Goal: Find specific page/section: Find specific page/section

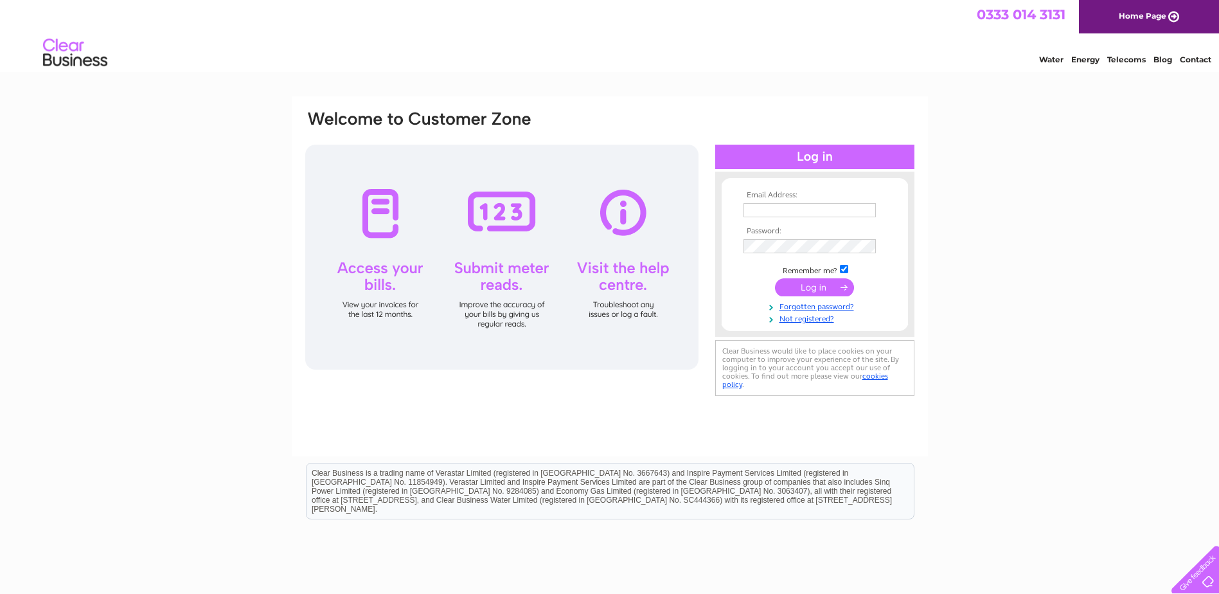
type input "accounts@sleepingbeautysalon.com"
click at [827, 288] on input "submit" at bounding box center [814, 287] width 79 height 18
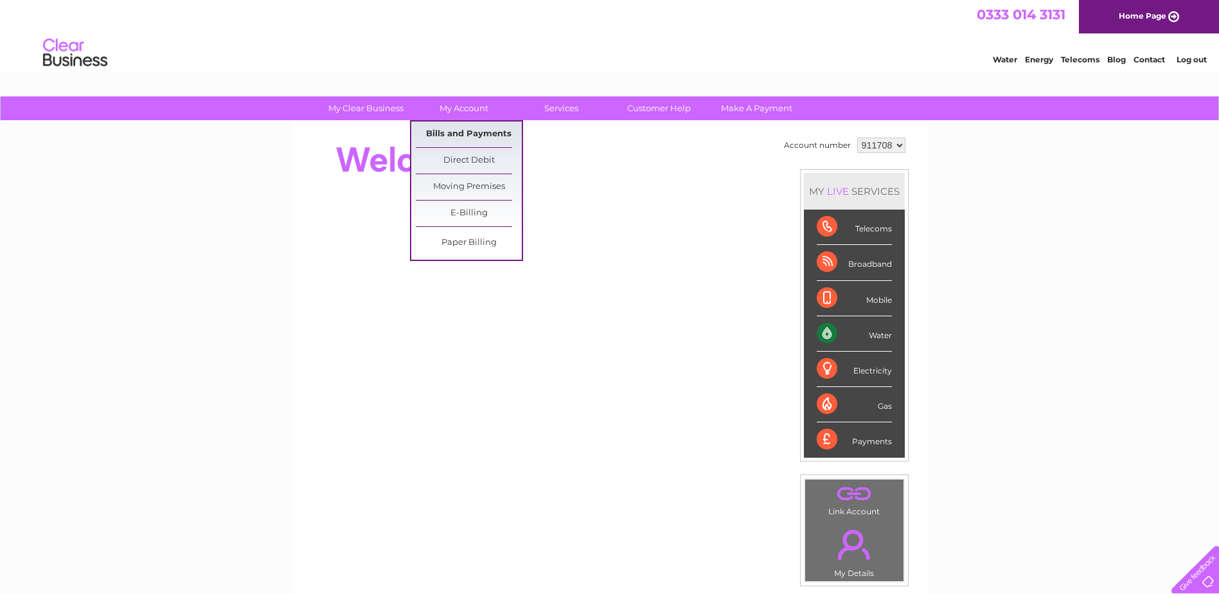
click at [447, 130] on link "Bills and Payments" at bounding box center [469, 134] width 106 height 26
